Goal: Task Accomplishment & Management: Manage account settings

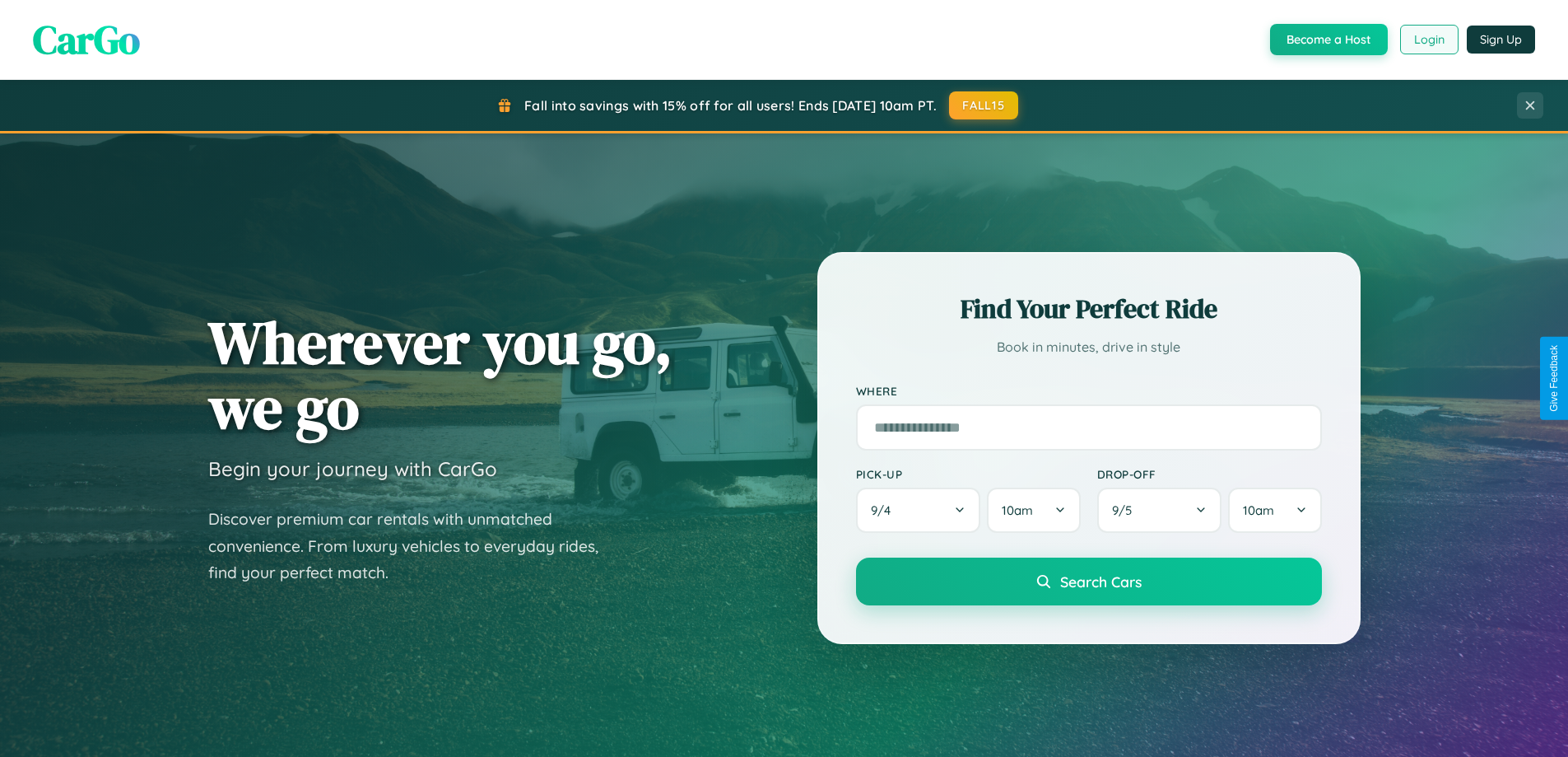
click at [1429, 40] on button "Login" at bounding box center [1429, 39] width 58 height 30
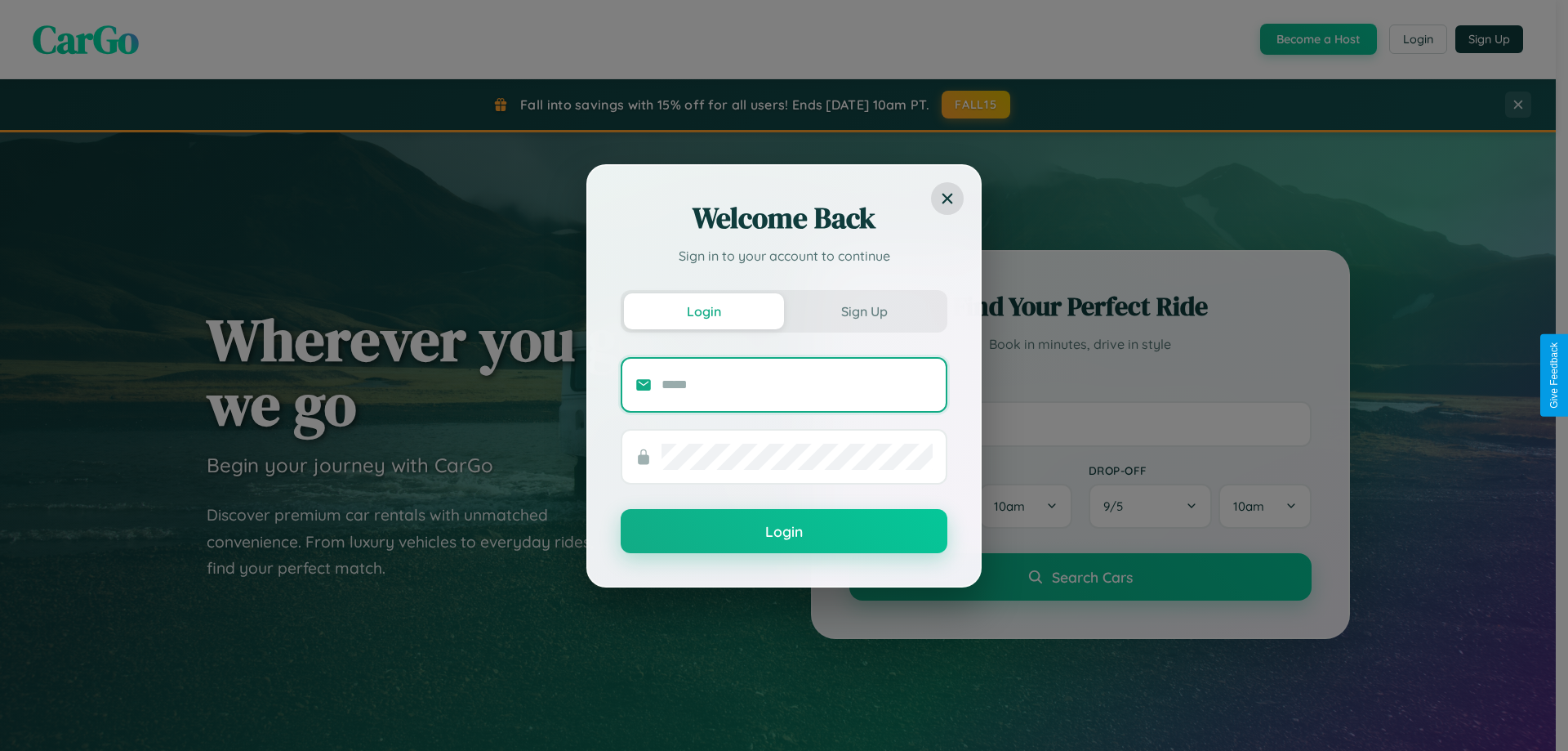
click at [797, 384] on input "text" at bounding box center [797, 384] width 271 height 26
type input "**********"
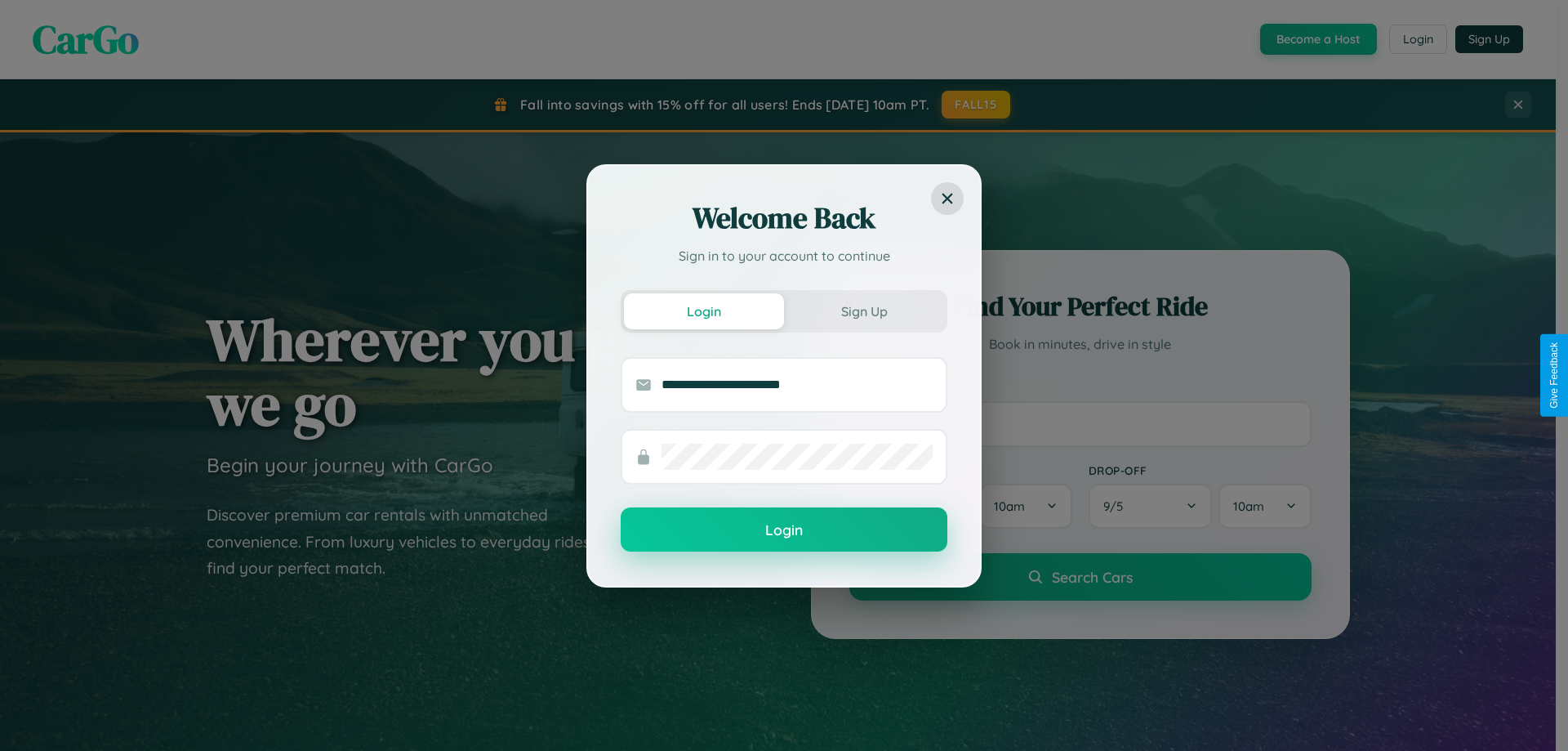
click at [784, 530] on button "Login" at bounding box center [784, 529] width 327 height 44
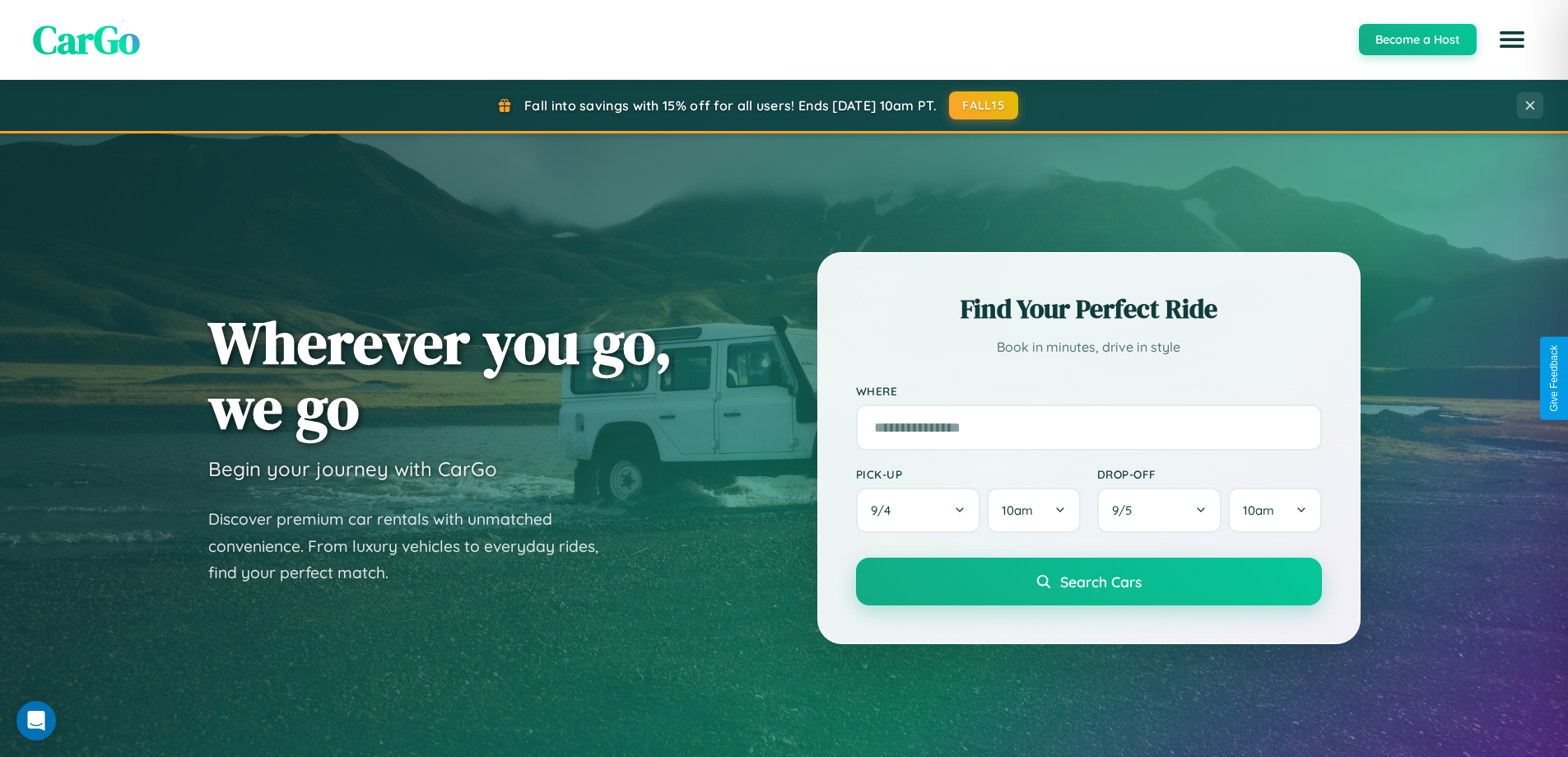
scroll to position [1133, 0]
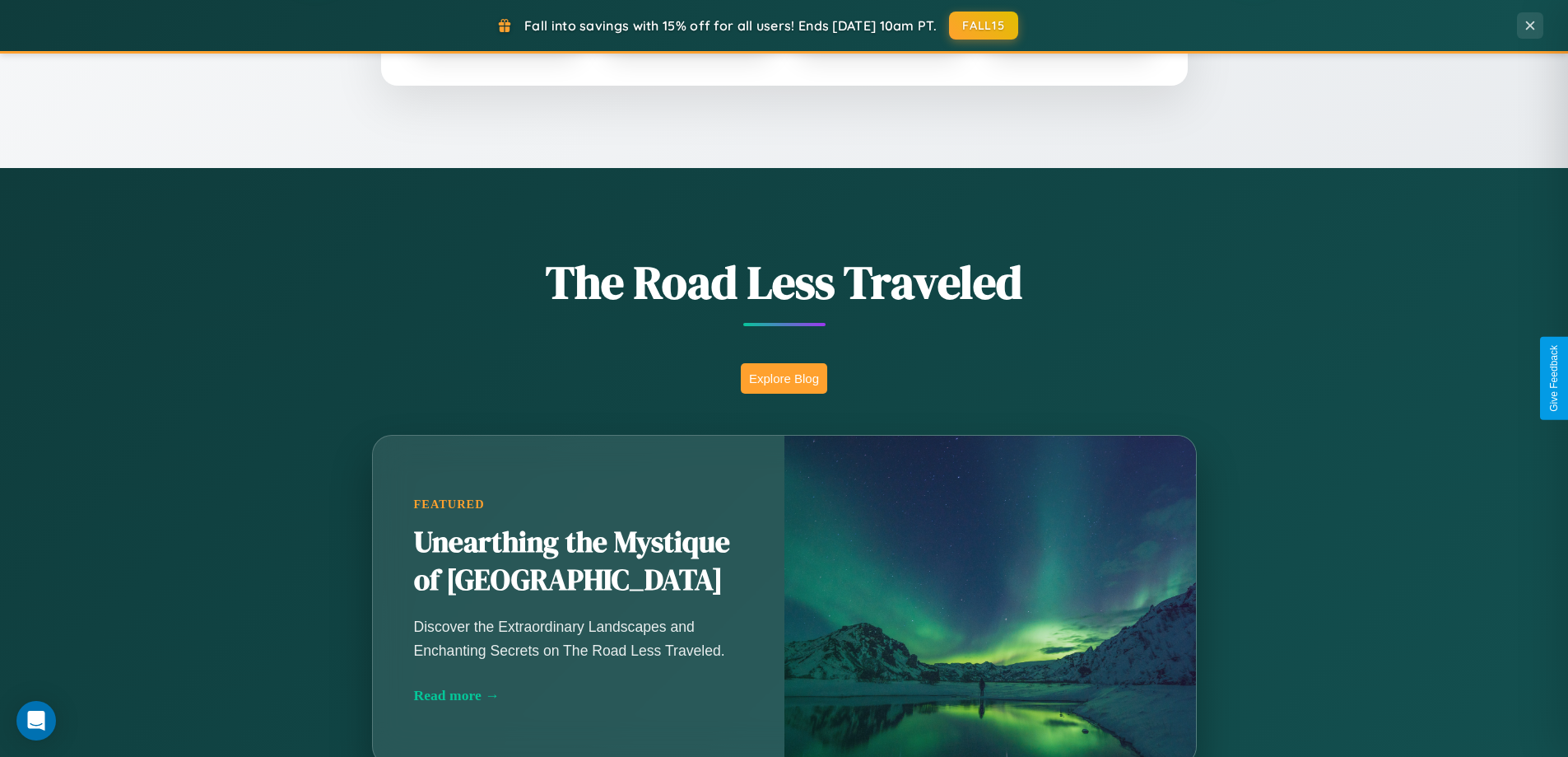
click at [784, 378] on button "Explore Blog" at bounding box center [784, 379] width 86 height 31
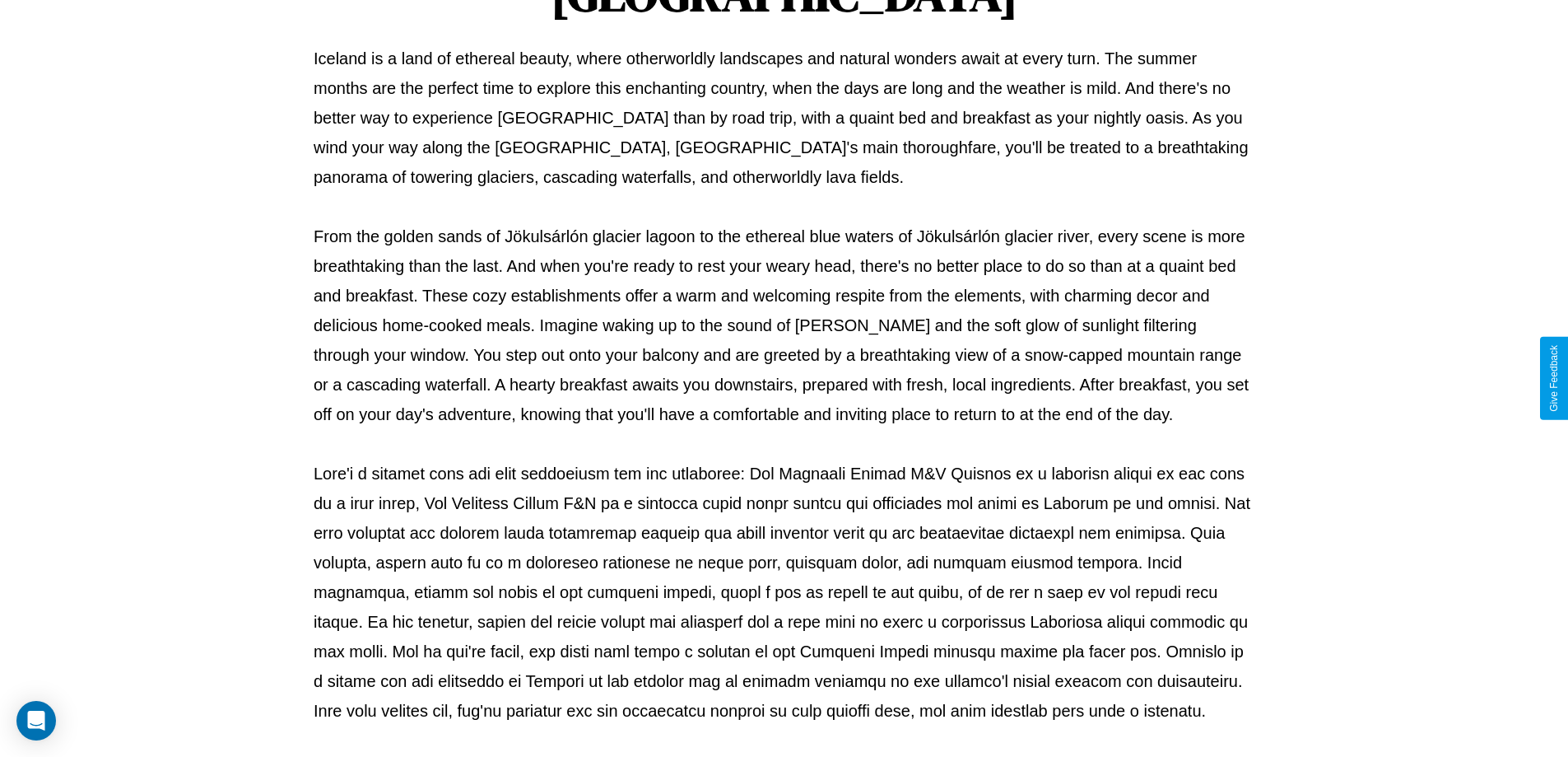
scroll to position [533, 0]
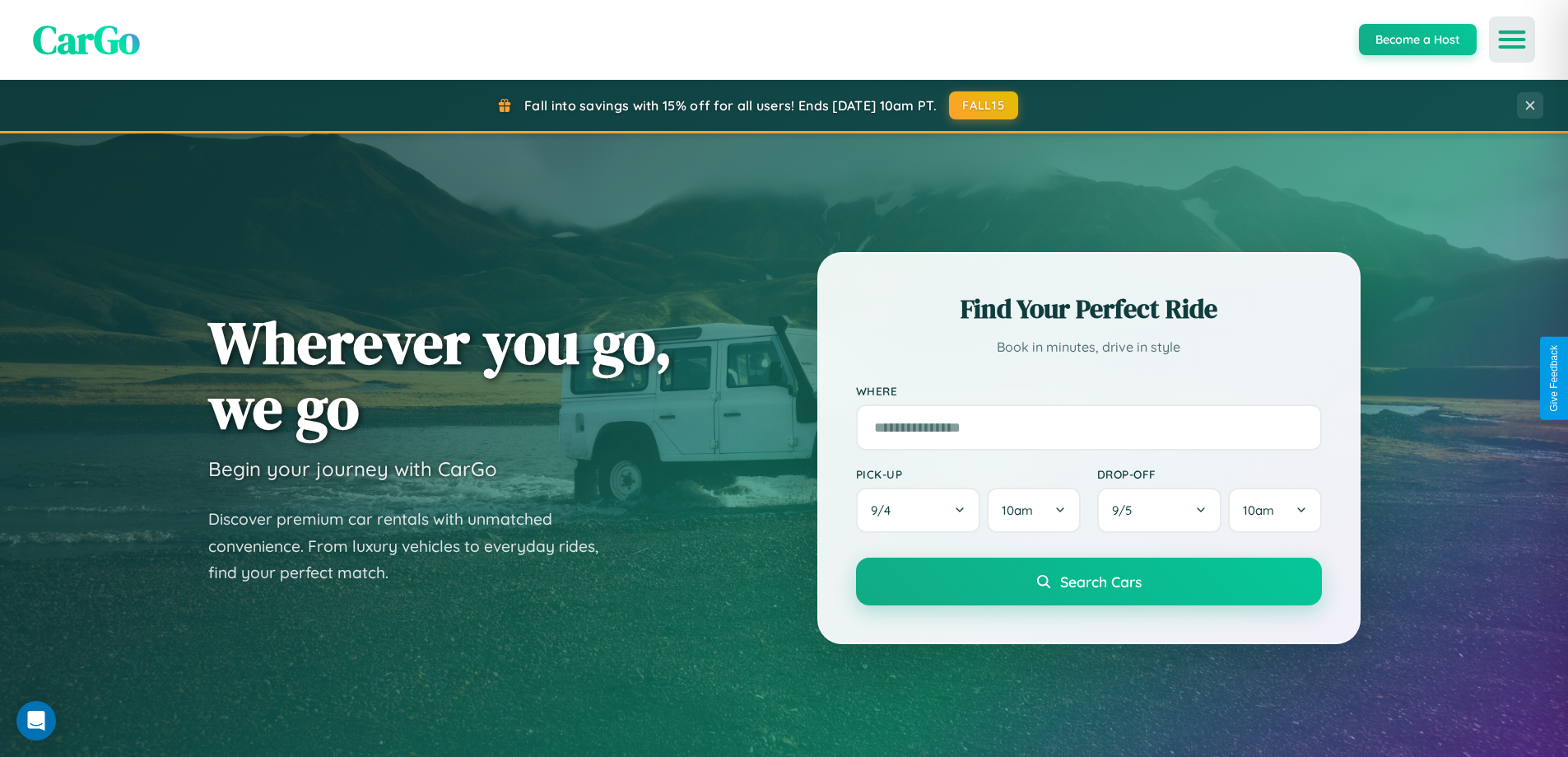
click at [1512, 40] on icon "Open menu" at bounding box center [1512, 40] width 24 height 14
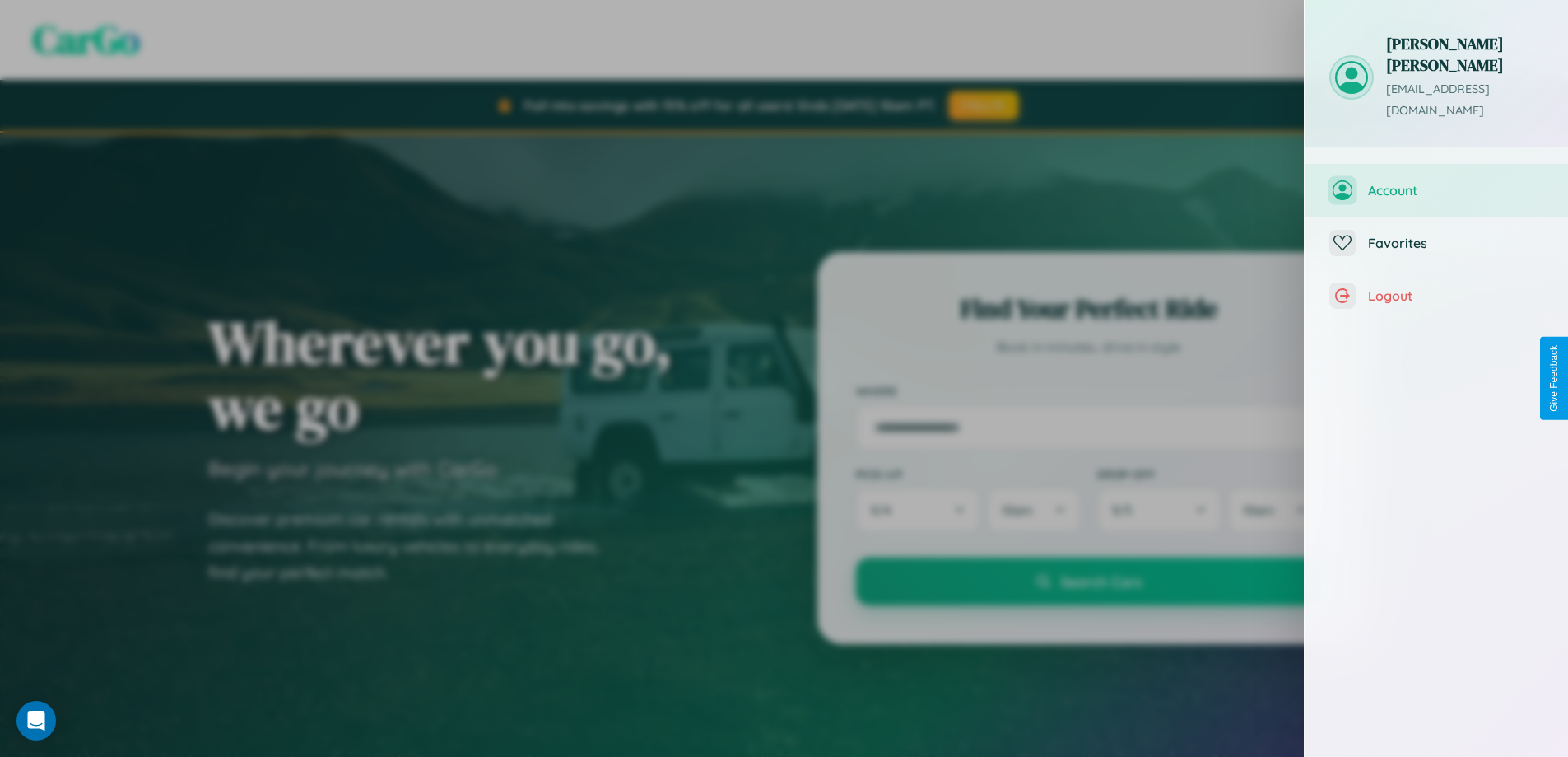
click at [1437, 182] on span "Account" at bounding box center [1456, 190] width 175 height 16
